Goal: Communication & Community: Answer question/provide support

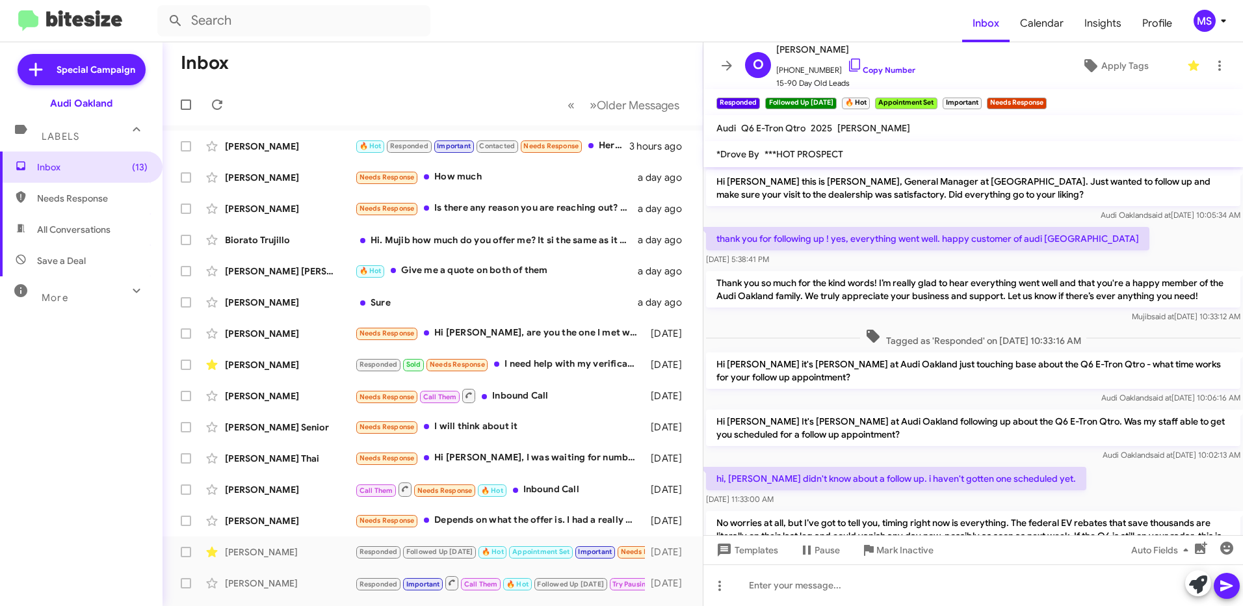
scroll to position [1337, 0]
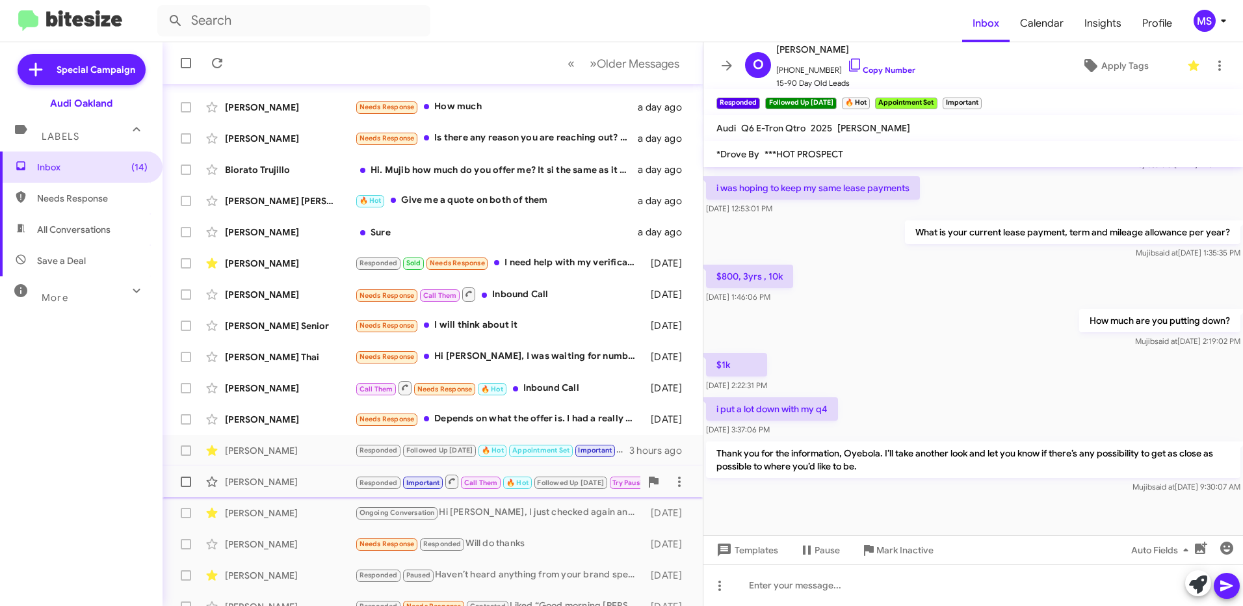
scroll to position [149, 0]
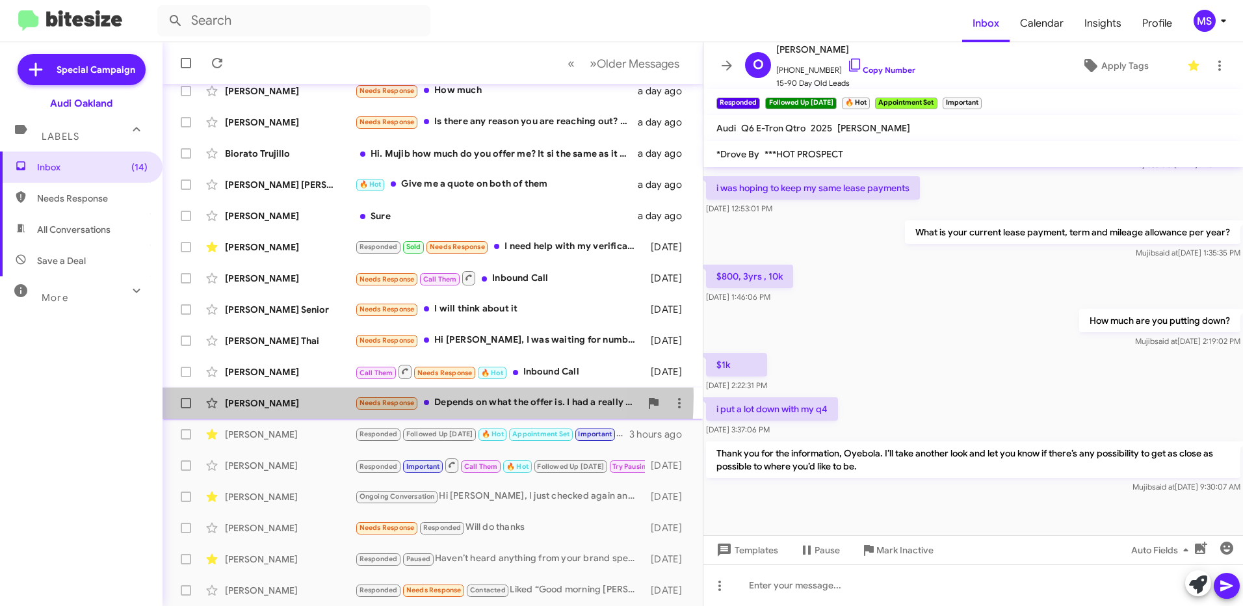
click at [330, 396] on div "Danielle Ciardella Needs Response Depends on what the offer is. I had a really …" at bounding box center [432, 403] width 519 height 26
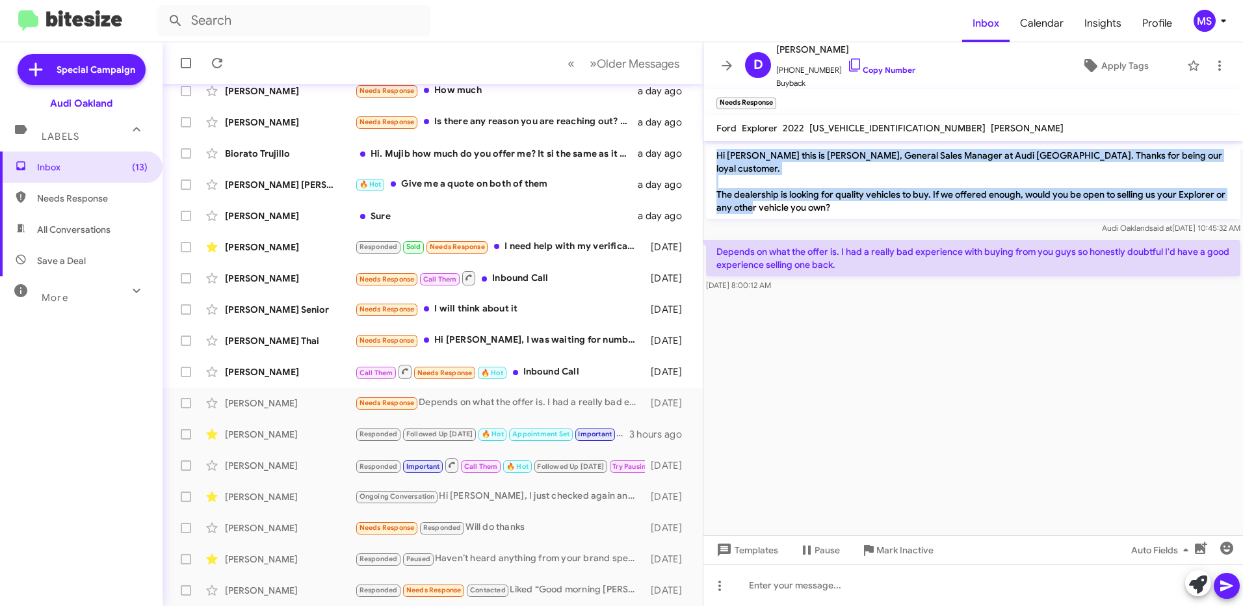
drag, startPoint x: 837, startPoint y: 196, endPoint x: 715, endPoint y: 151, distance: 130.6
click at [715, 151] on p "Hi Danielle this is Mujib Syed, General Sales Manager at Audi Oakland. Thanks f…" at bounding box center [973, 181] width 534 height 75
copy p "Hi Danielle this is Mujib Syed, General Sales Manager at Audi Oakland. Thanks f…"
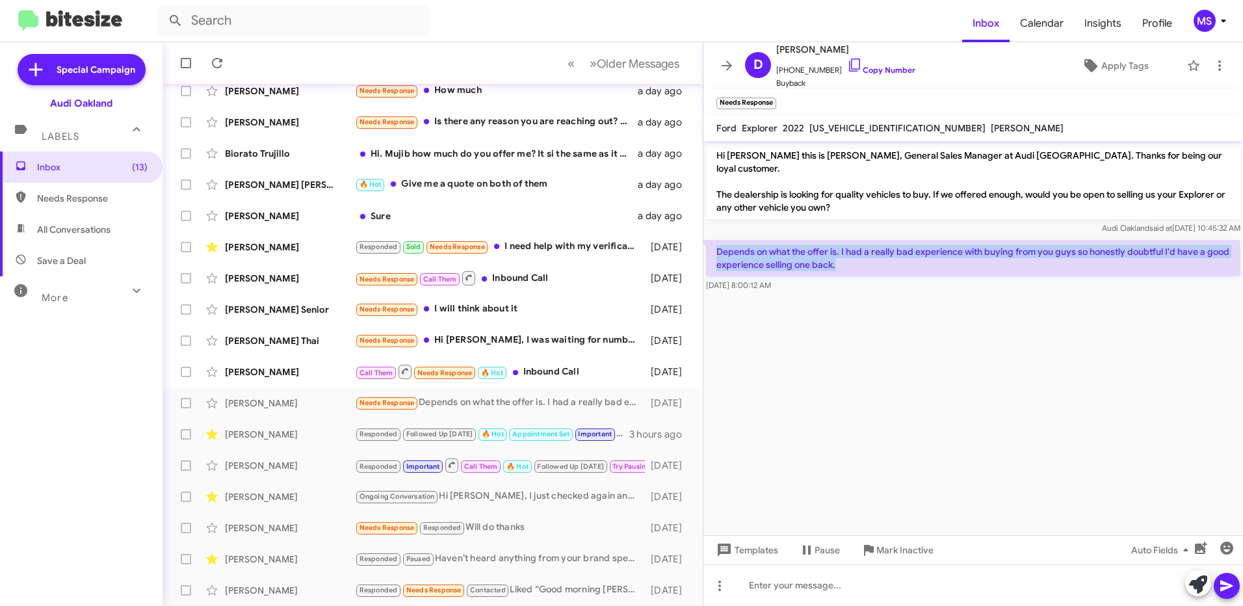
drag, startPoint x: 844, startPoint y: 250, endPoint x: 709, endPoint y: 225, distance: 137.6
click at [709, 237] on div "Depends on what the offer is. I had a really bad experience with buying from yo…" at bounding box center [973, 265] width 540 height 57
drag, startPoint x: 709, startPoint y: 225, endPoint x: 741, endPoint y: 248, distance: 40.1
copy p "Depends on what the offer is. I had a really bad experience with buying from yo…"
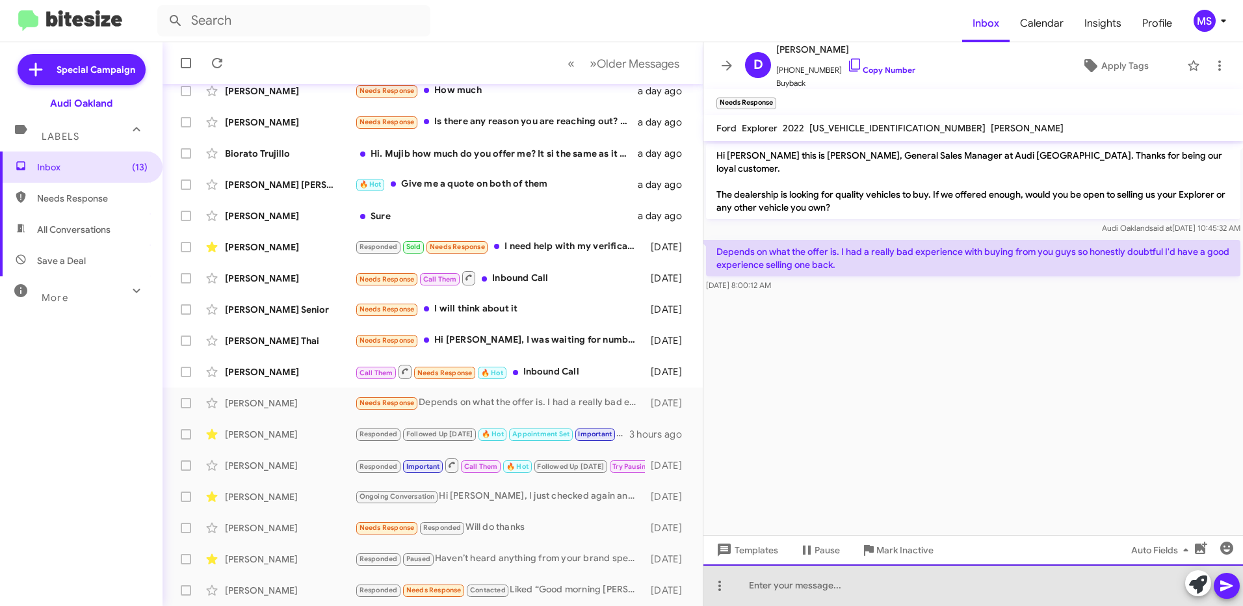
click at [796, 584] on div at bounding box center [973, 585] width 540 height 42
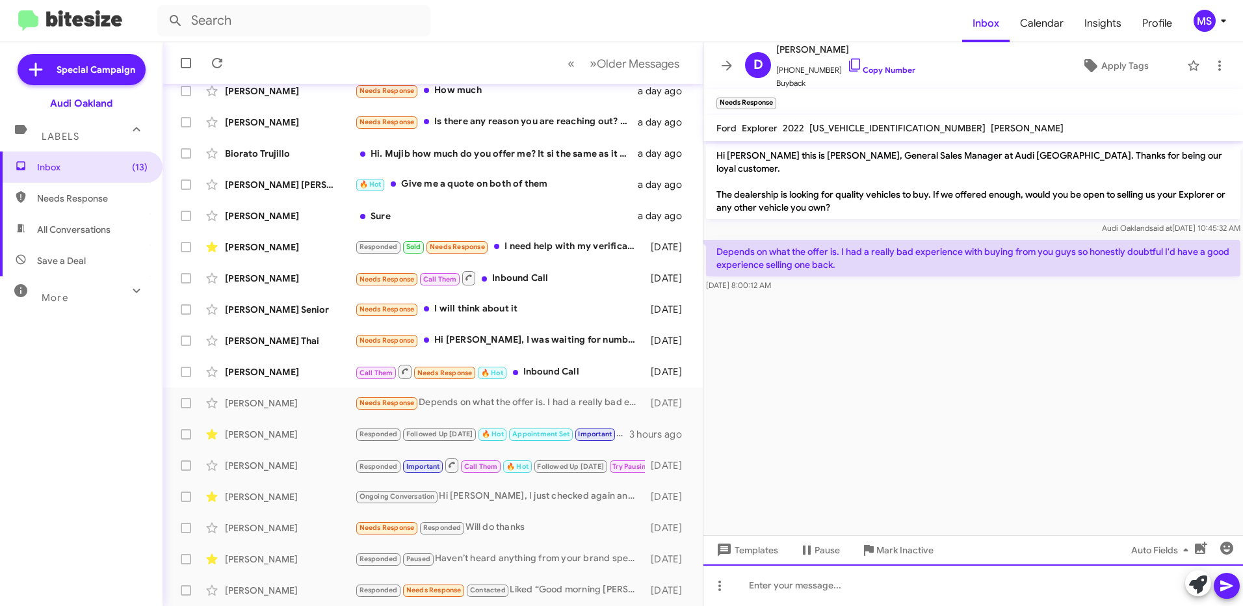
paste div
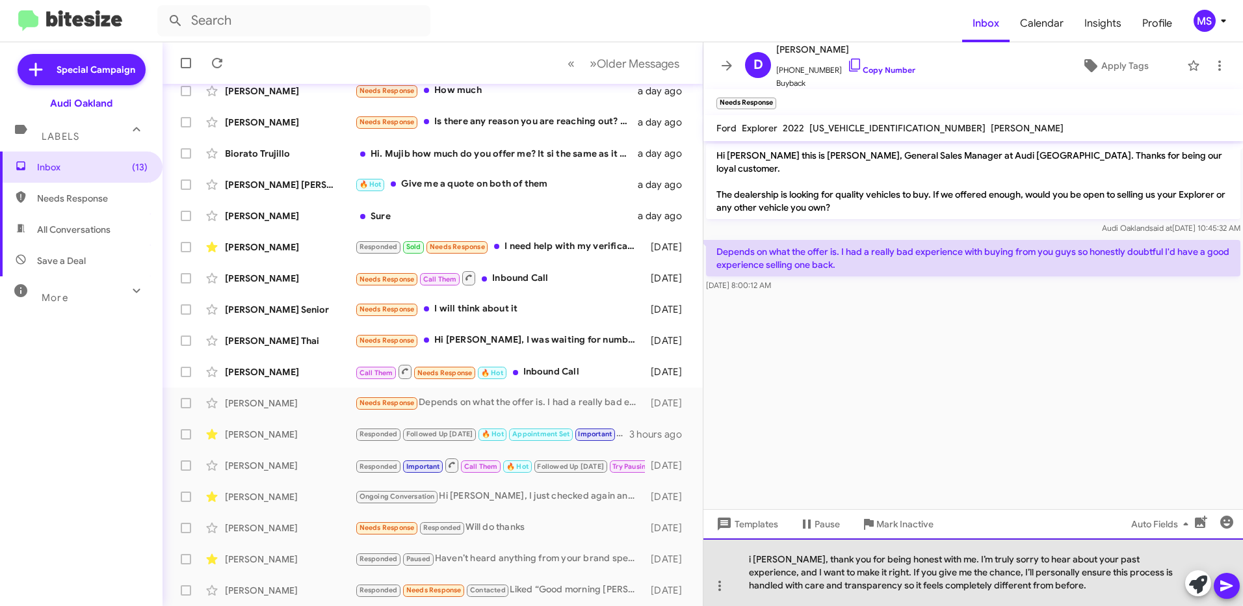
click at [750, 560] on div "i Danielle, thank you for being honest with me. I’m truly sorry to hear about y…" at bounding box center [973, 572] width 540 height 68
click at [1112, 583] on div "Good morning Danielle, thank you for being honest with me. I’m truly sorry to h…" at bounding box center [973, 572] width 540 height 68
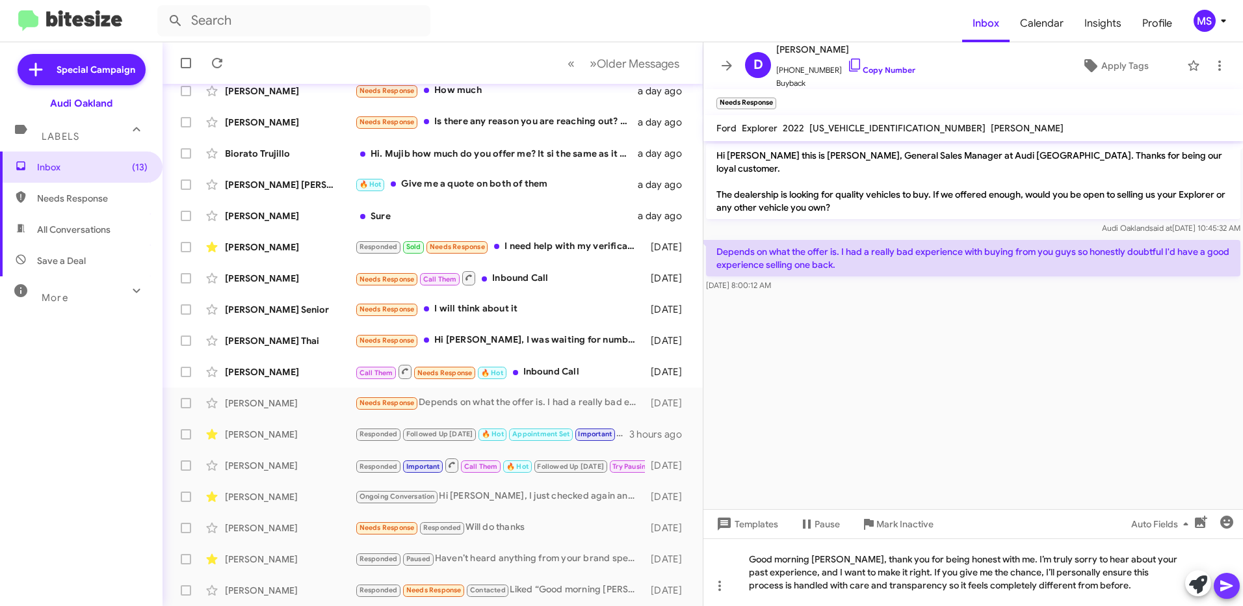
click at [1226, 583] on icon at bounding box center [1226, 586] width 12 height 11
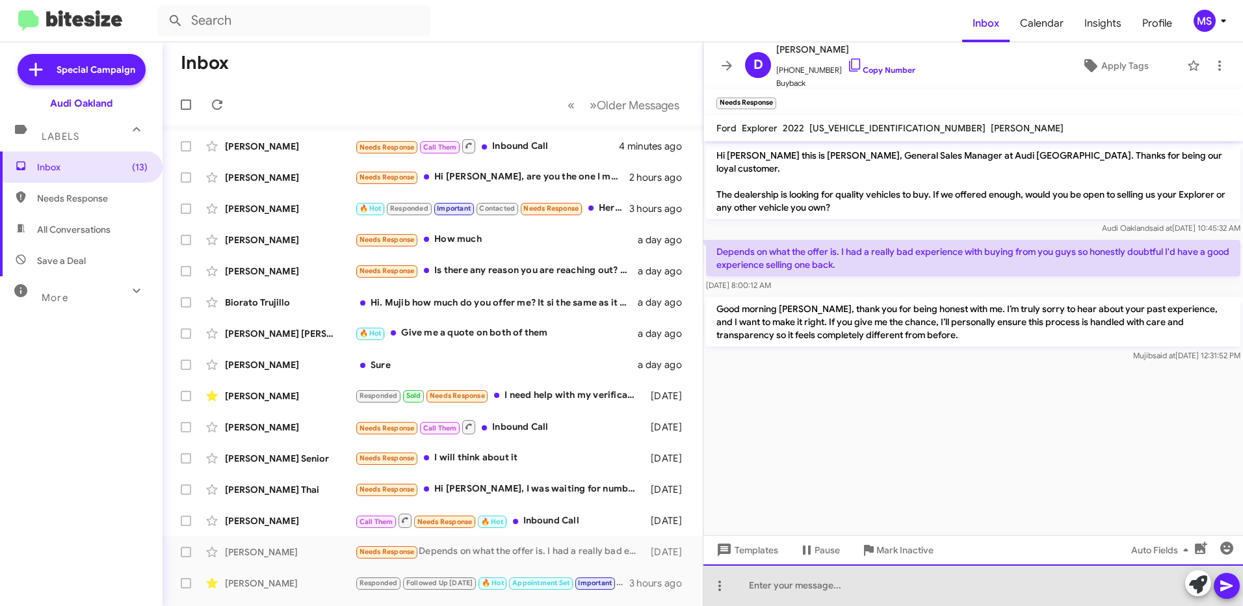
click at [889, 581] on div at bounding box center [973, 585] width 540 height 42
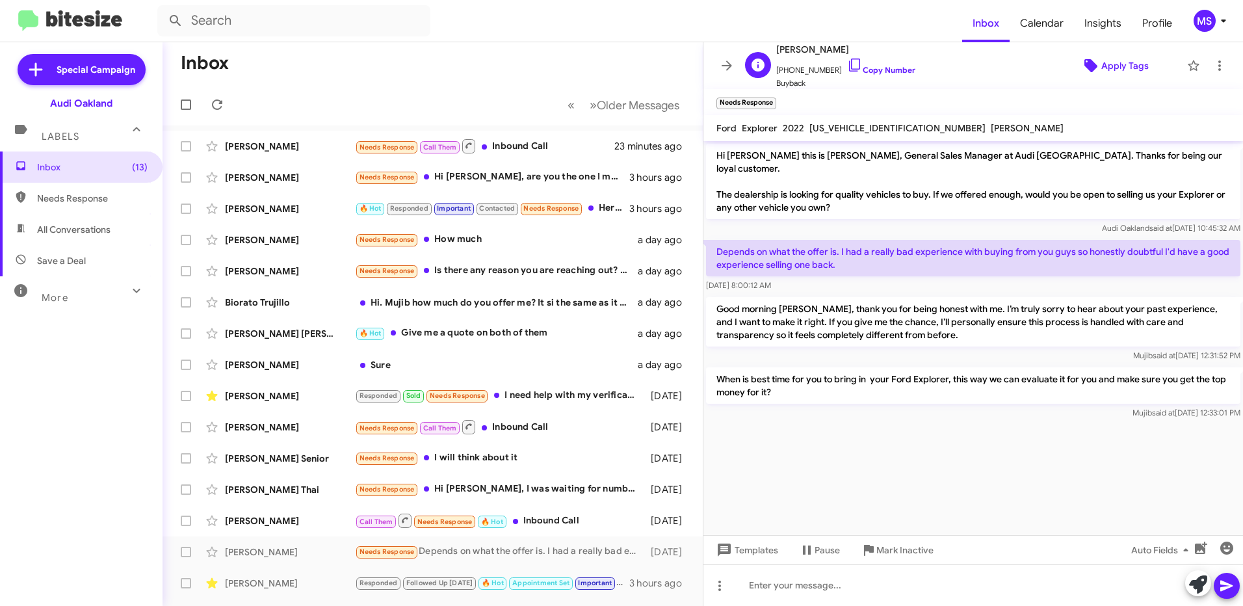
click at [1112, 68] on span "Apply Tags" at bounding box center [1124, 65] width 47 height 23
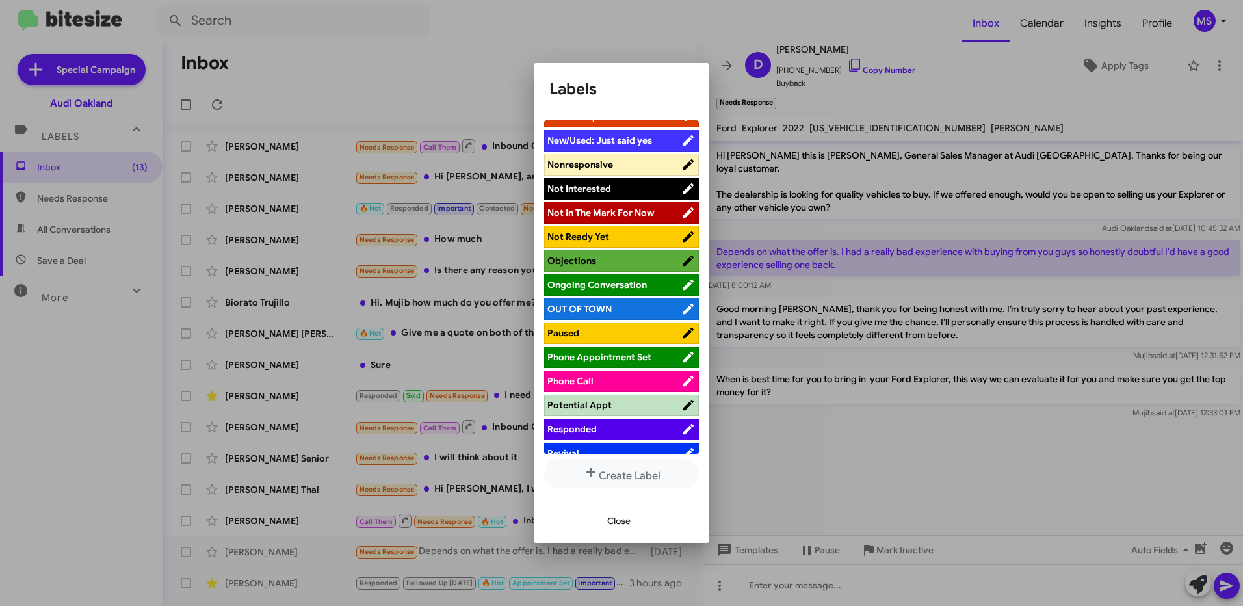
scroll to position [585, 0]
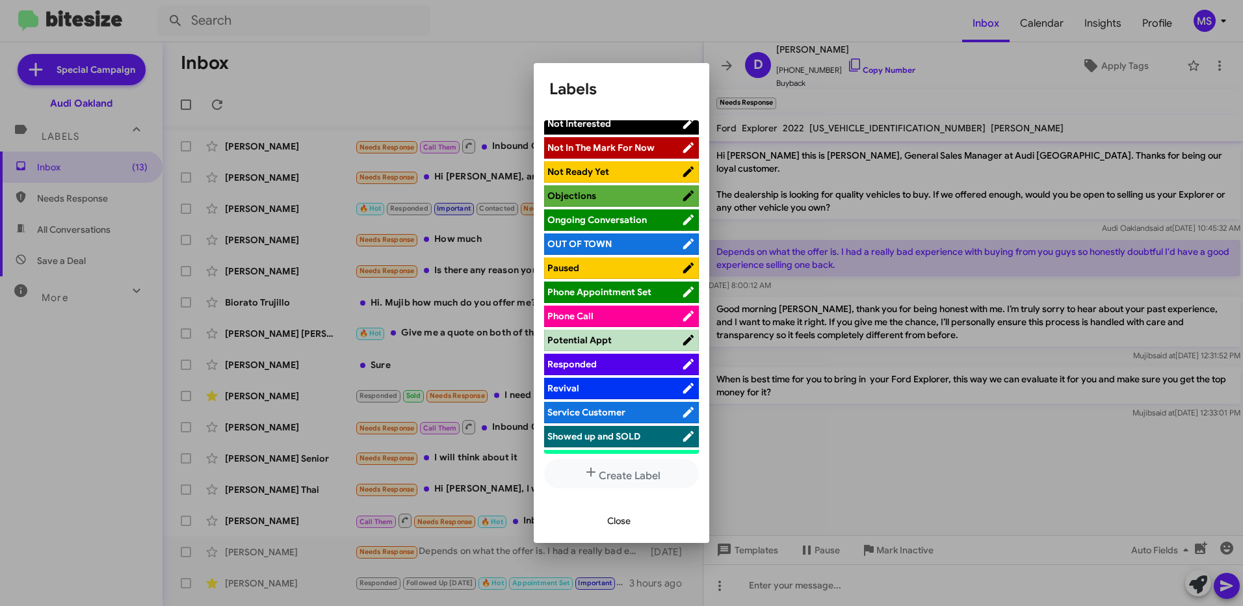
click at [618, 364] on span "Responded" at bounding box center [614, 364] width 134 height 13
click at [621, 521] on span "Close" at bounding box center [618, 520] width 23 height 23
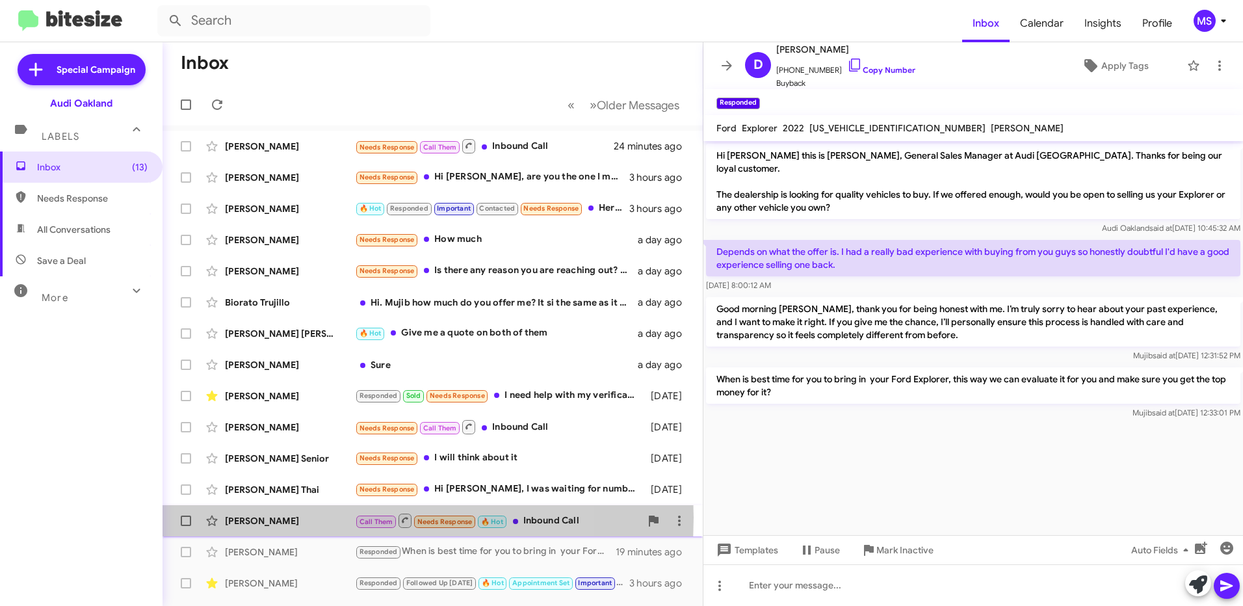
click at [313, 518] on div "[PERSON_NAME]" at bounding box center [290, 520] width 130 height 13
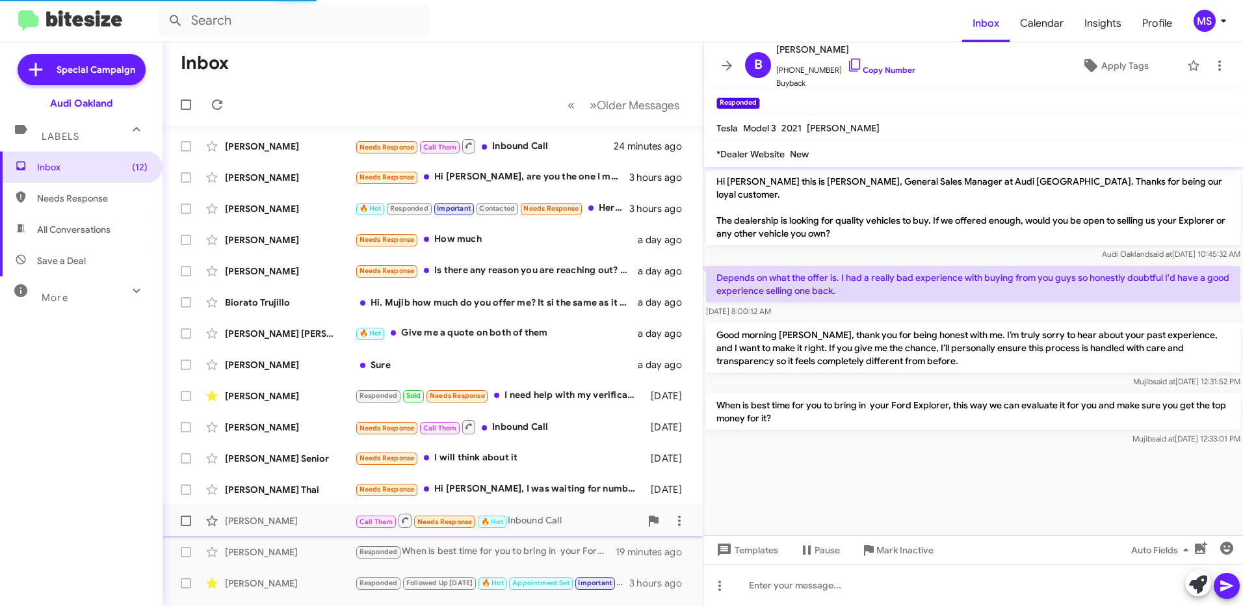
scroll to position [183, 0]
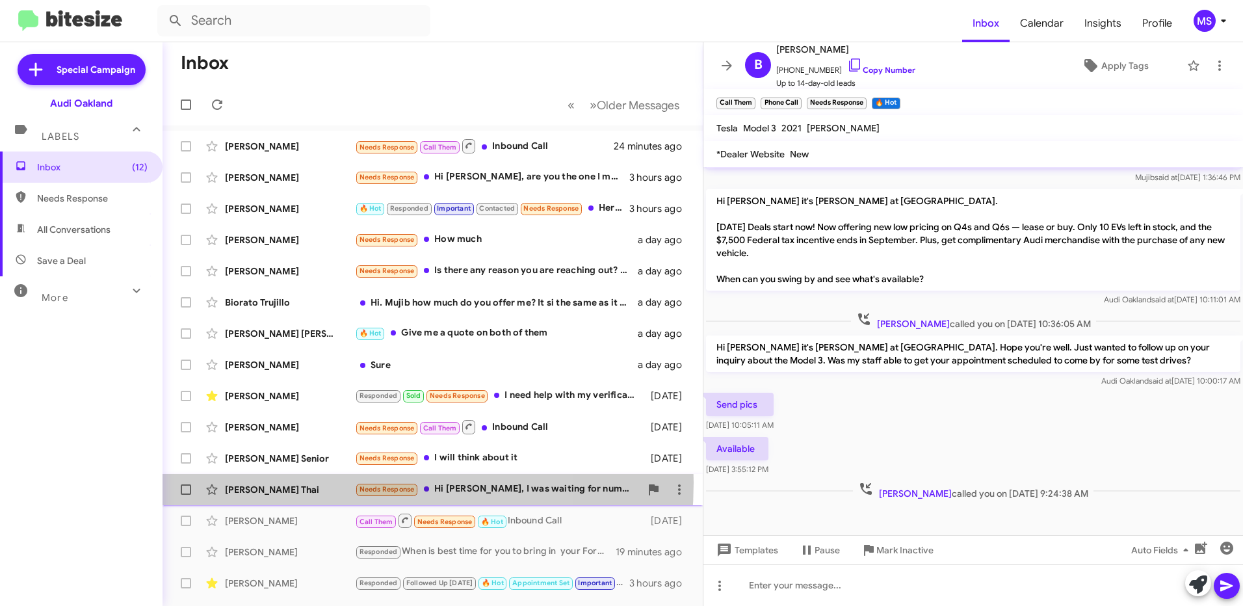
click at [303, 482] on div "Krystle Thai Needs Response Hi Mujib, I was waiting for numbers first. 2 days a…" at bounding box center [432, 490] width 519 height 26
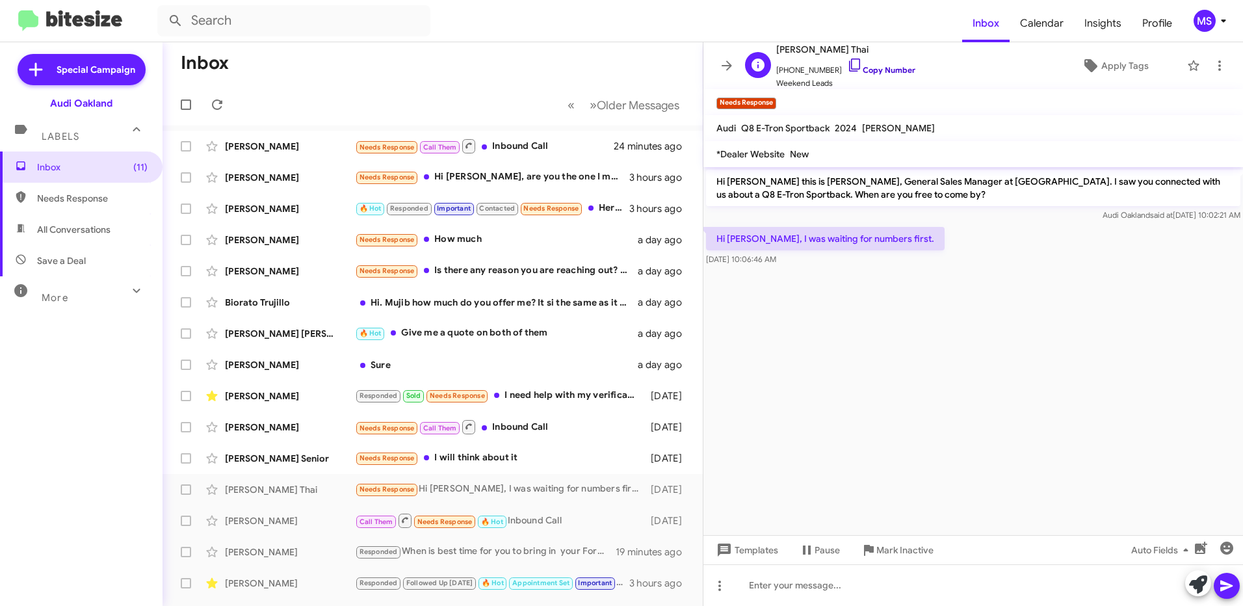
click at [878, 68] on link "Copy Number" at bounding box center [881, 70] width 68 height 10
click at [866, 72] on link "Copy Number" at bounding box center [881, 70] width 68 height 10
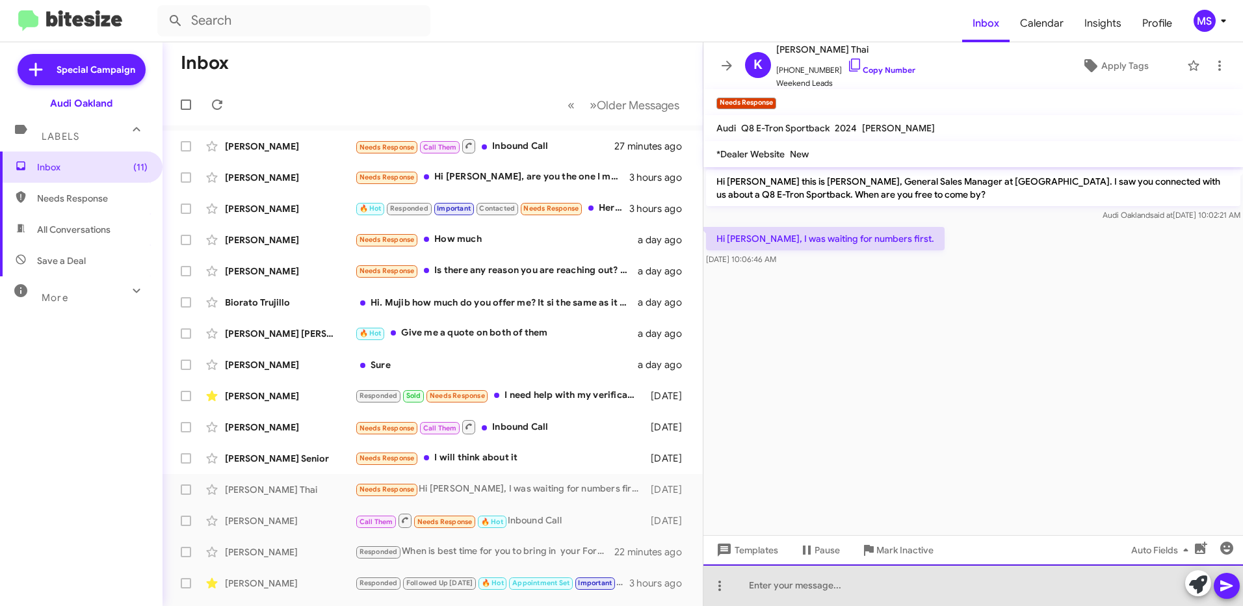
click at [789, 587] on div at bounding box center [973, 585] width 540 height 42
